Goal: Information Seeking & Learning: Learn about a topic

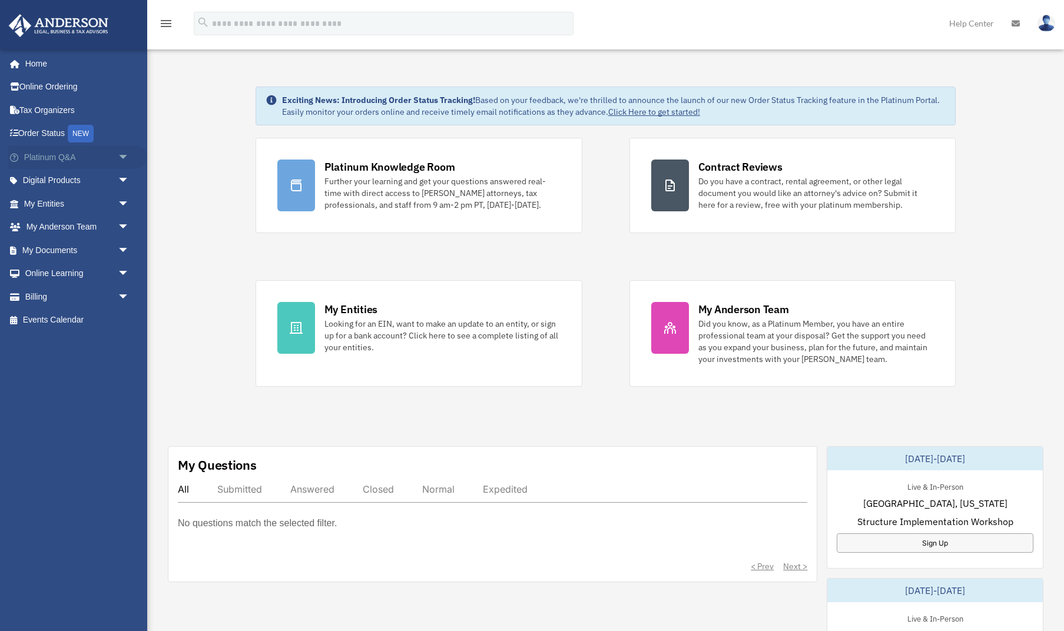
click at [120, 154] on span "arrow_drop_down" at bounding box center [130, 157] width 24 height 24
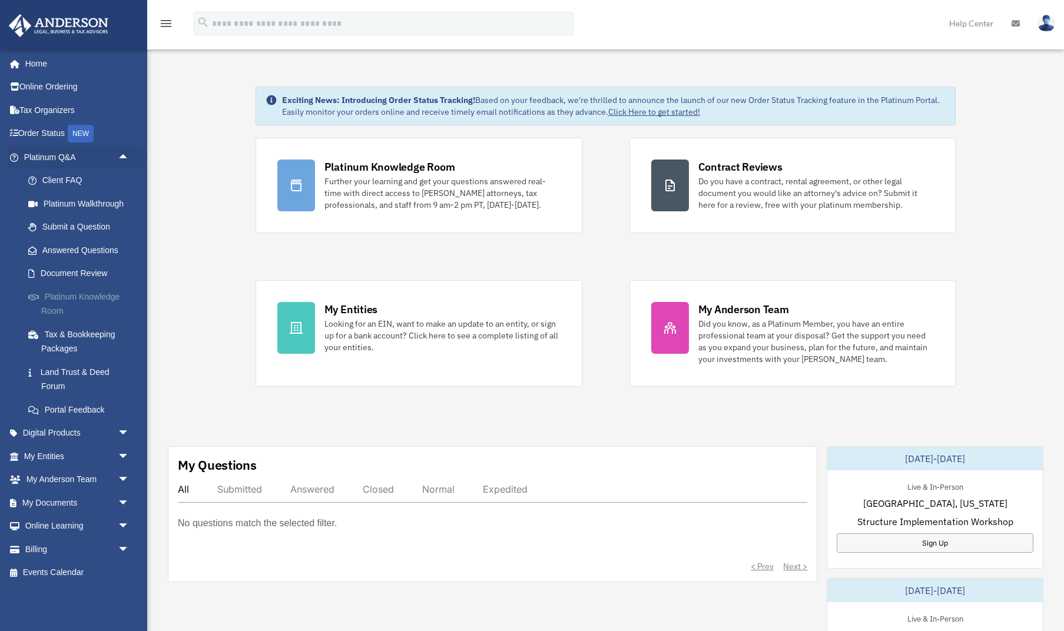
click at [64, 293] on link "Platinum Knowledge Room" at bounding box center [81, 304] width 131 height 38
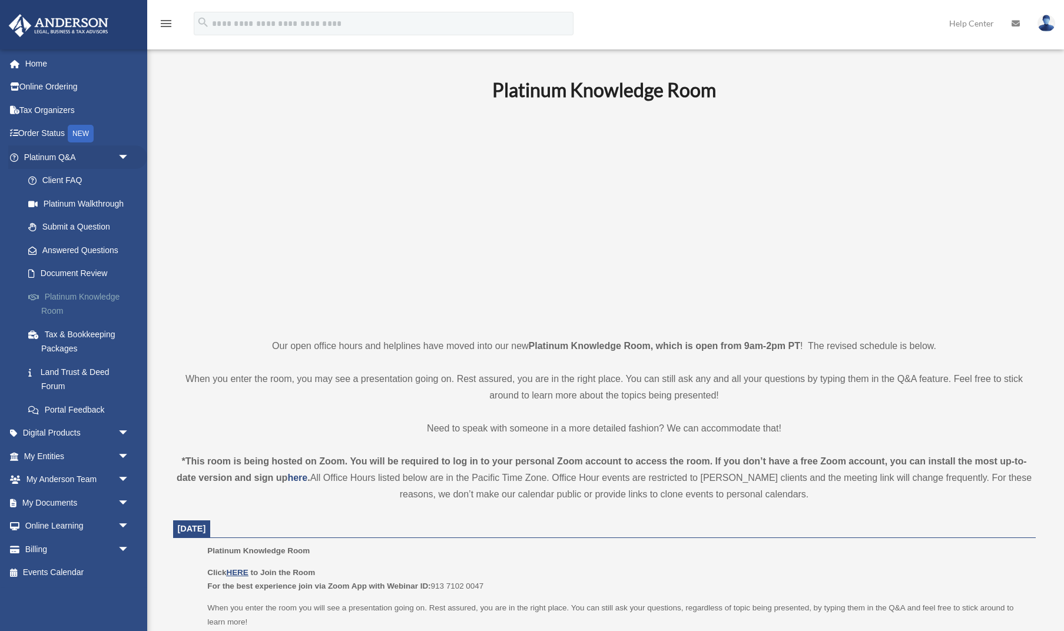
click at [72, 295] on link "Platinum Knowledge Room" at bounding box center [81, 304] width 131 height 38
click at [238, 569] on u "HERE" at bounding box center [237, 572] width 22 height 9
